Goal: Task Accomplishment & Management: Complete application form

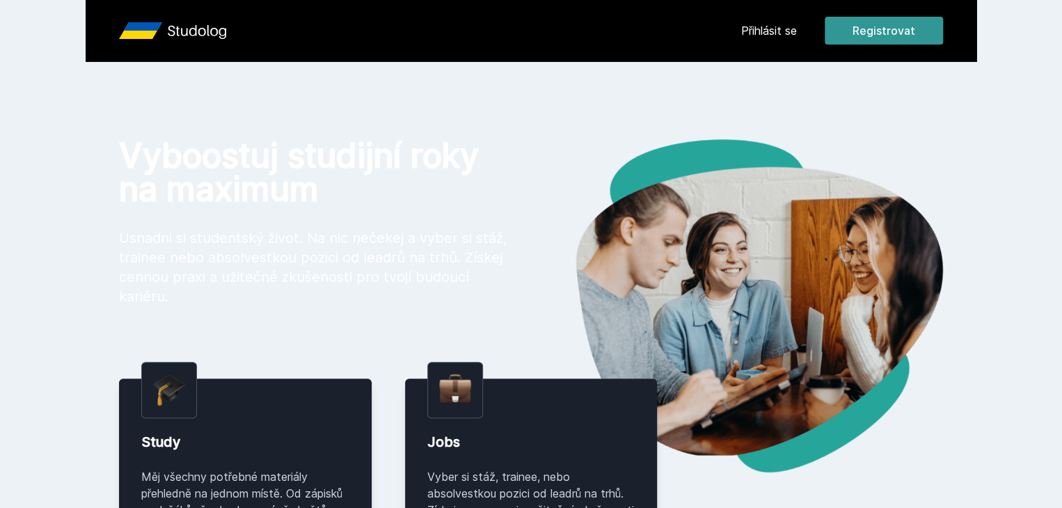
click at [943, 24] on button "Registrovat" at bounding box center [883, 31] width 118 height 28
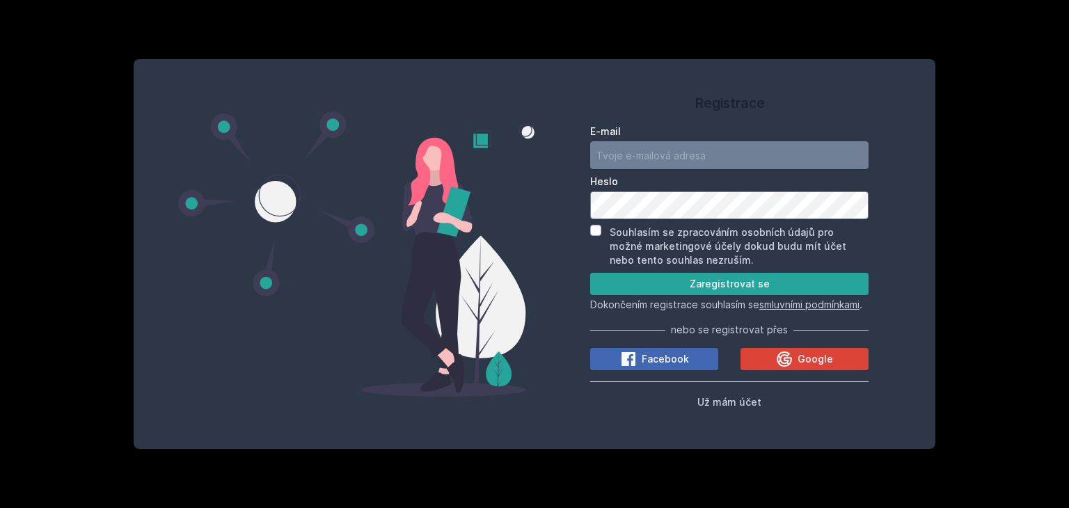
click at [694, 154] on input "E-mail" at bounding box center [729, 155] width 278 height 28
type input "[EMAIL_ADDRESS][DOMAIN_NAME]"
click at [593, 225] on input "Souhlasím se zpracováním osobních údajů pro možné marketingové účely dokud budu…" at bounding box center [595, 230] width 11 height 11
checkbox input "true"
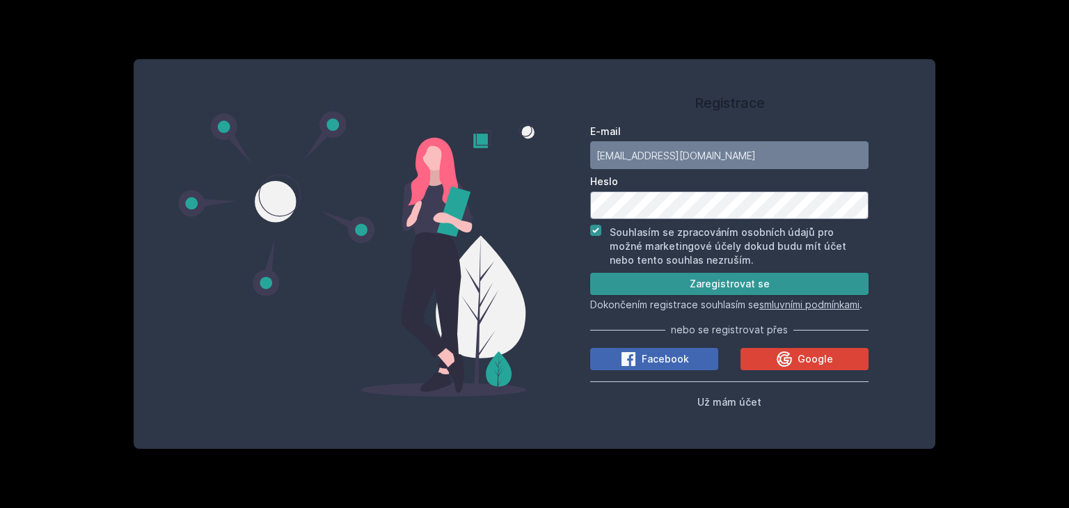
click at [730, 276] on button "Zaregistrovat se" at bounding box center [729, 284] width 278 height 22
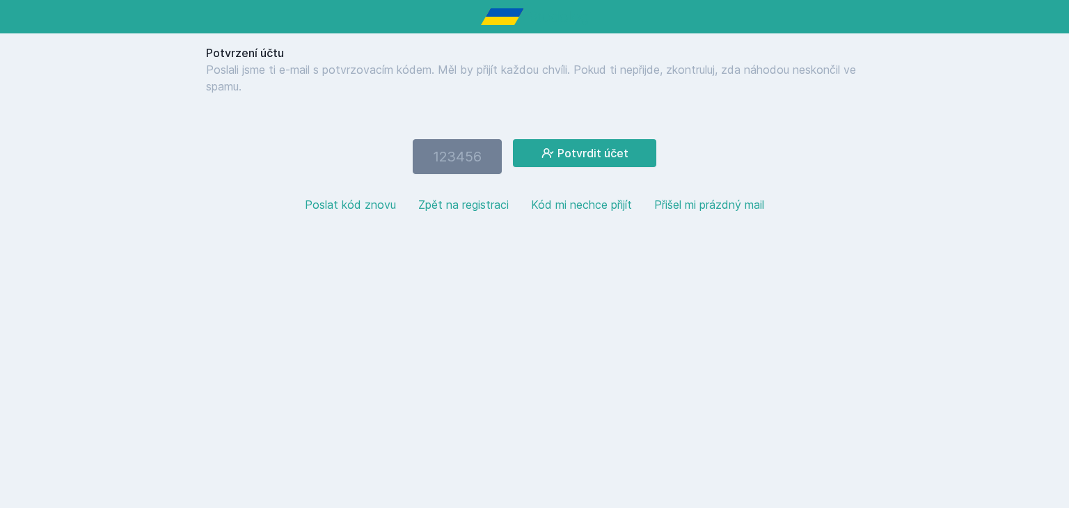
click at [334, 201] on button "Poslat kód znovu" at bounding box center [350, 204] width 91 height 17
click at [592, 205] on button "Kód mi nechce přijít" at bounding box center [581, 204] width 101 height 17
click at [373, 201] on button "Poslat kód znovu" at bounding box center [350, 204] width 91 height 17
click at [687, 271] on html "Potvrzení účtu Poslali jsme ti e-mail s potvrzovacím kódem. Měl by přijít každo…" at bounding box center [534, 135] width 1069 height 271
click at [458, 160] on input "number" at bounding box center [457, 156] width 89 height 35
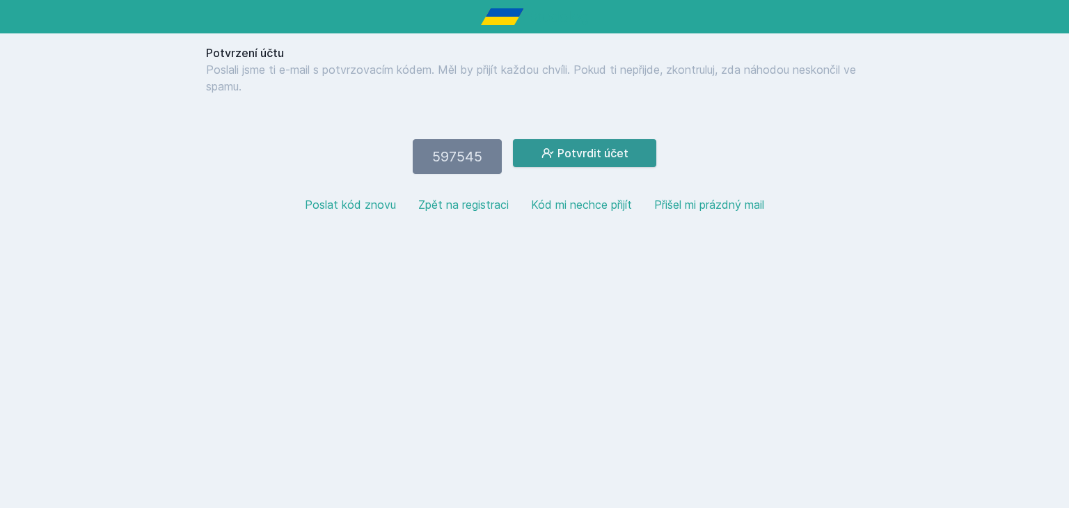
type input "597545"
click at [590, 143] on button "Potvrdit účet" at bounding box center [584, 153] width 143 height 28
click at [479, 158] on input "597545" at bounding box center [457, 156] width 89 height 35
type input "5"
click at [595, 145] on button "Potvrdit účet" at bounding box center [584, 153] width 143 height 28
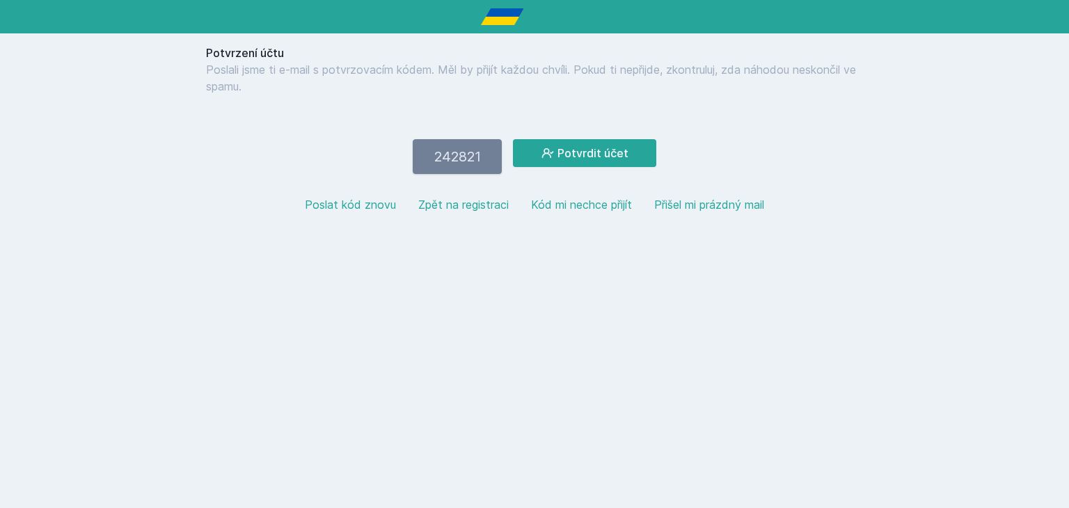
click at [493, 153] on input "242821" at bounding box center [457, 156] width 89 height 35
type input "2"
click at [371, 204] on button "Poslat kód znovu" at bounding box center [350, 204] width 91 height 17
click at [454, 141] on input "number" at bounding box center [457, 156] width 89 height 35
type input "652994"
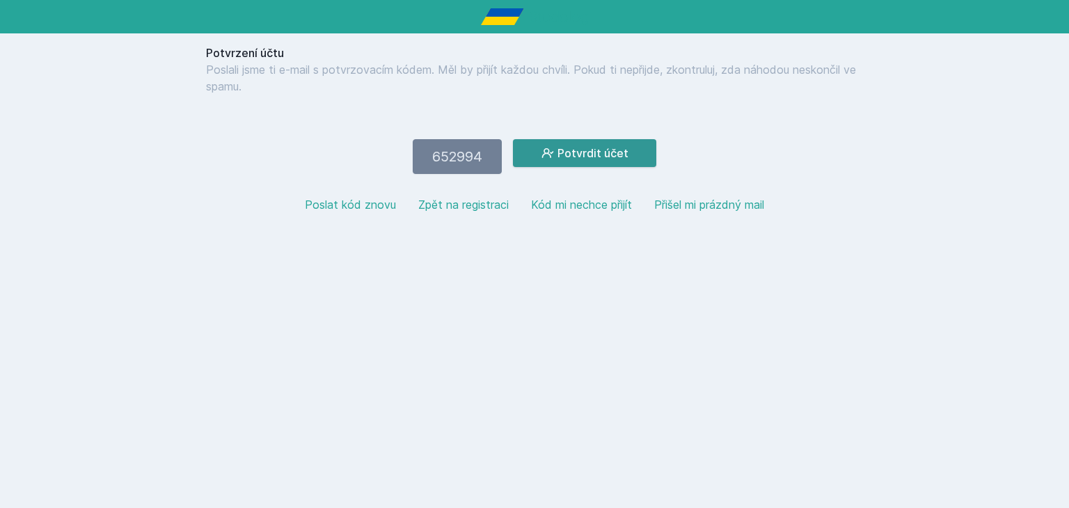
click at [584, 147] on button "Potvrdit účet" at bounding box center [584, 153] width 143 height 28
